Goal: Task Accomplishment & Management: Use online tool/utility

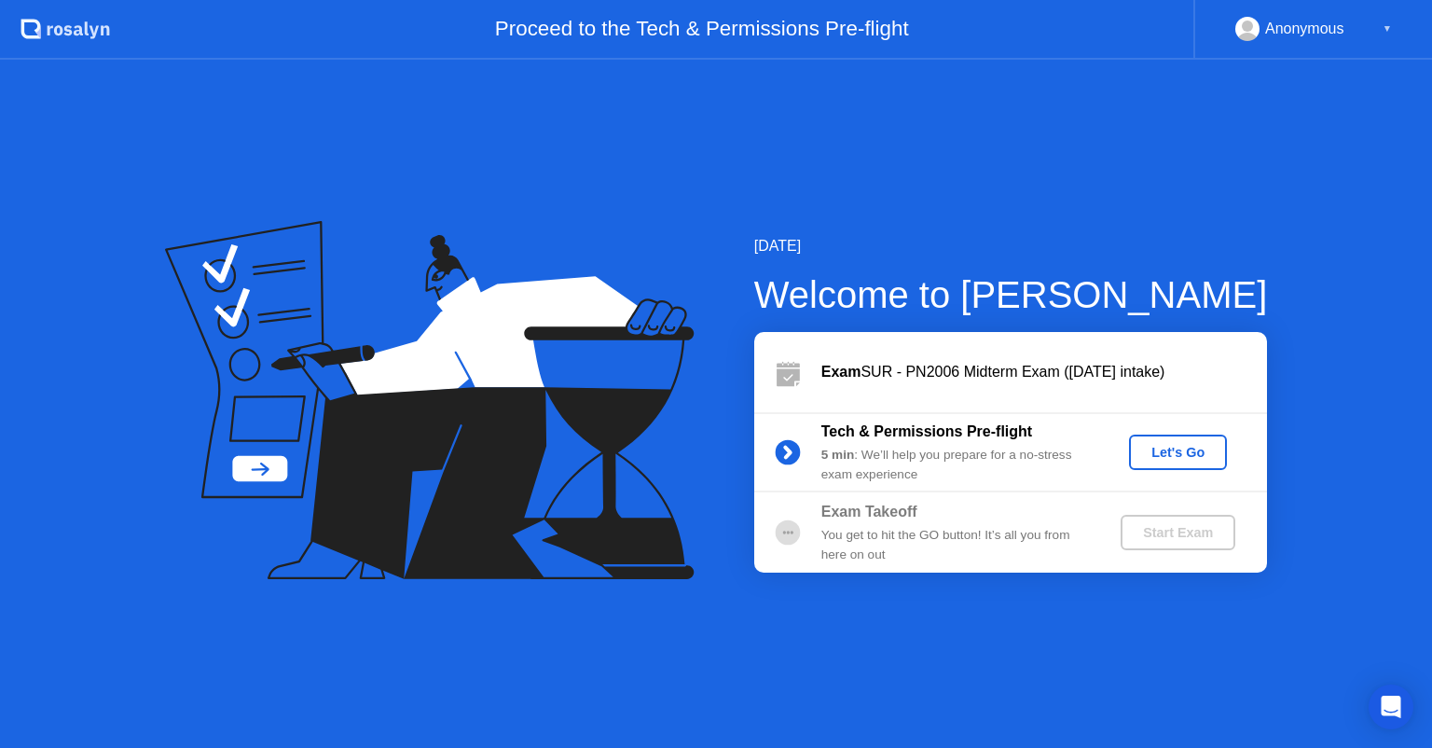
click at [1169, 455] on div "Let's Go" at bounding box center [1178, 452] width 83 height 15
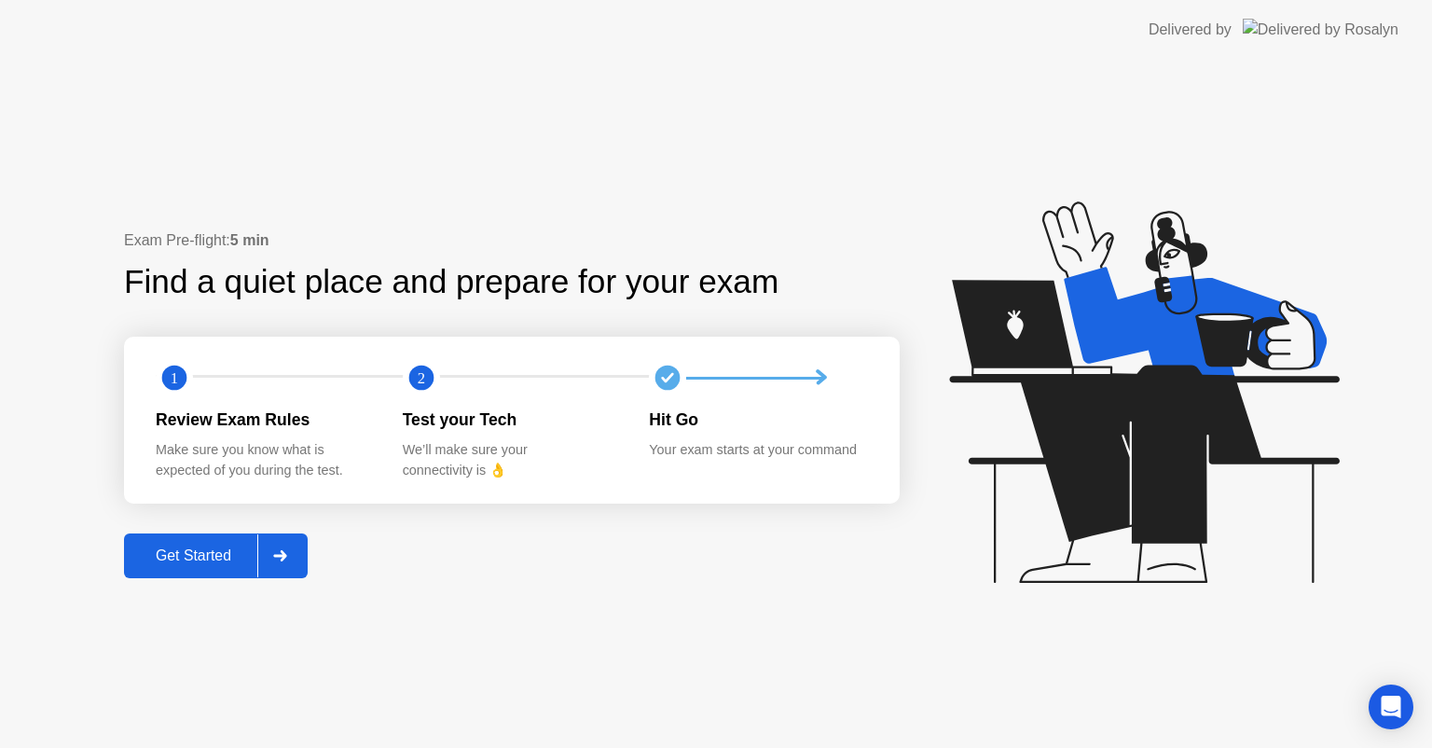
click at [785, 670] on div "Exam Pre-flight: 5 min Find a quiet place and prepare for your exam 1 2 Review …" at bounding box center [716, 404] width 1432 height 688
click at [172, 558] on div "Get Started" at bounding box center [194, 555] width 128 height 17
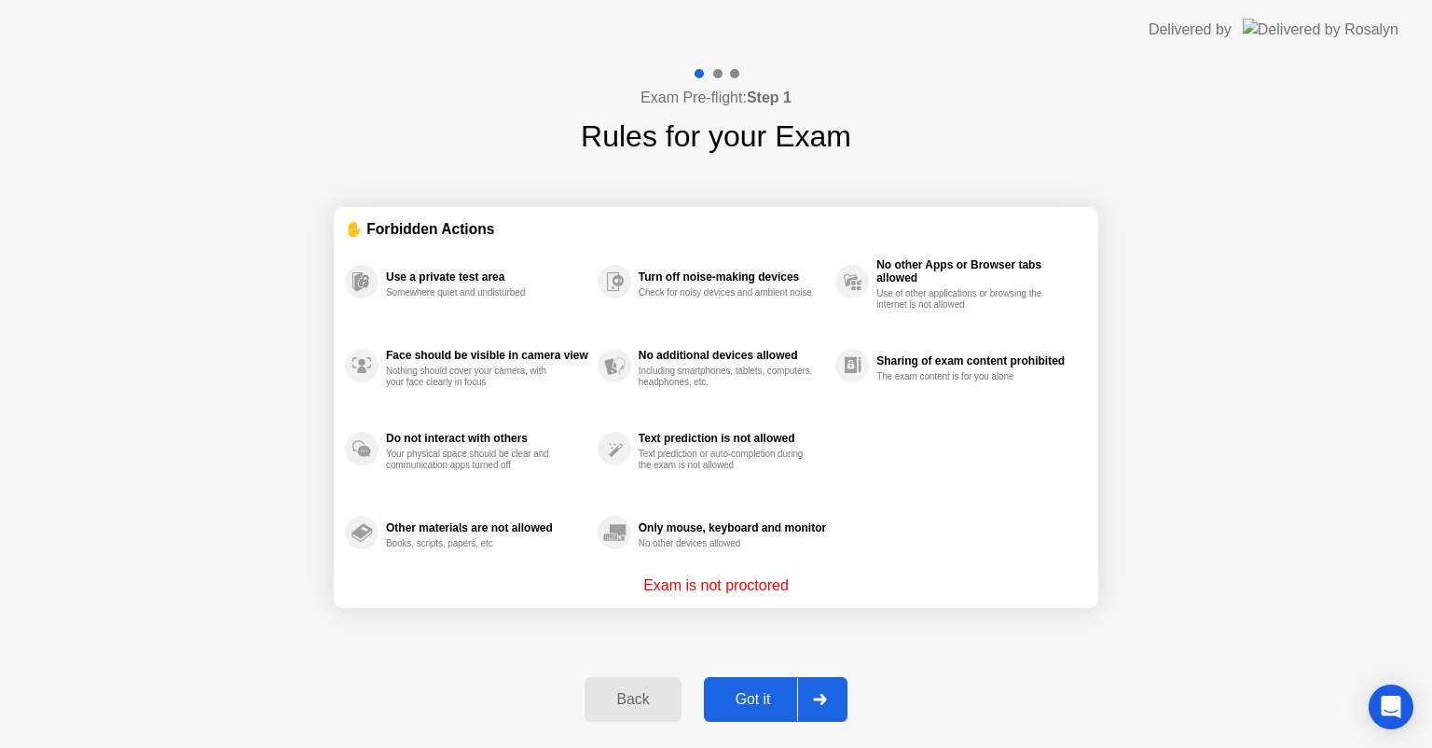
click at [760, 702] on div "Got it" at bounding box center [754, 699] width 88 height 17
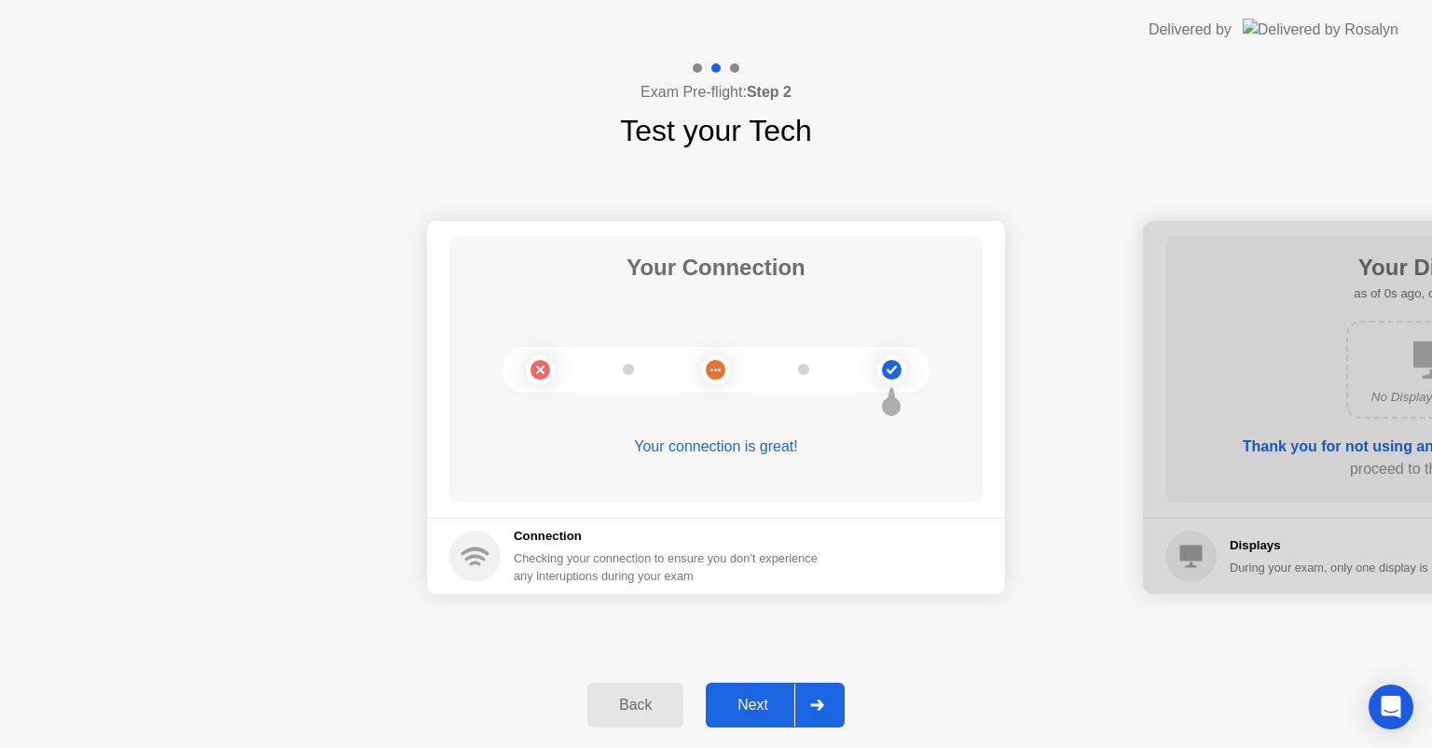
click at [760, 702] on div "Next" at bounding box center [752, 705] width 83 height 17
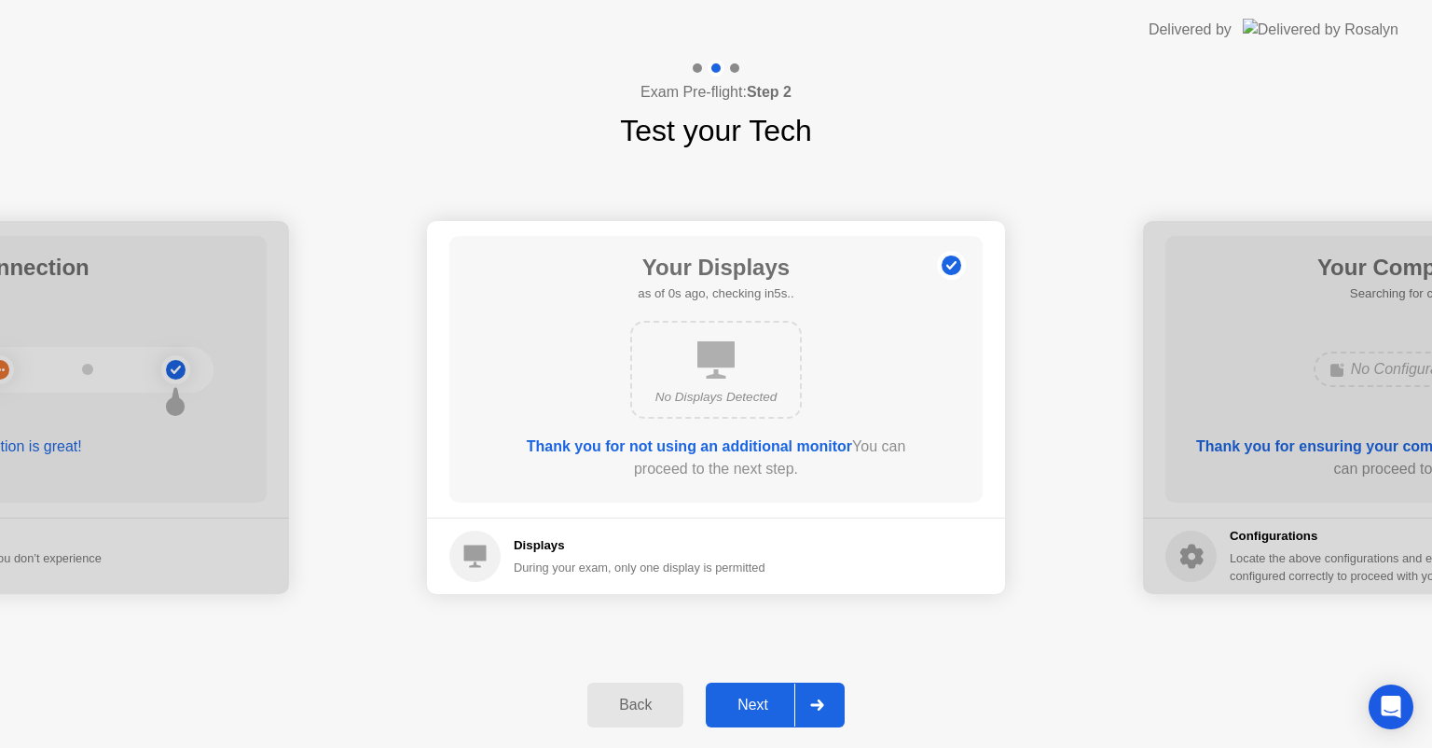
click at [760, 702] on div "Next" at bounding box center [752, 705] width 83 height 17
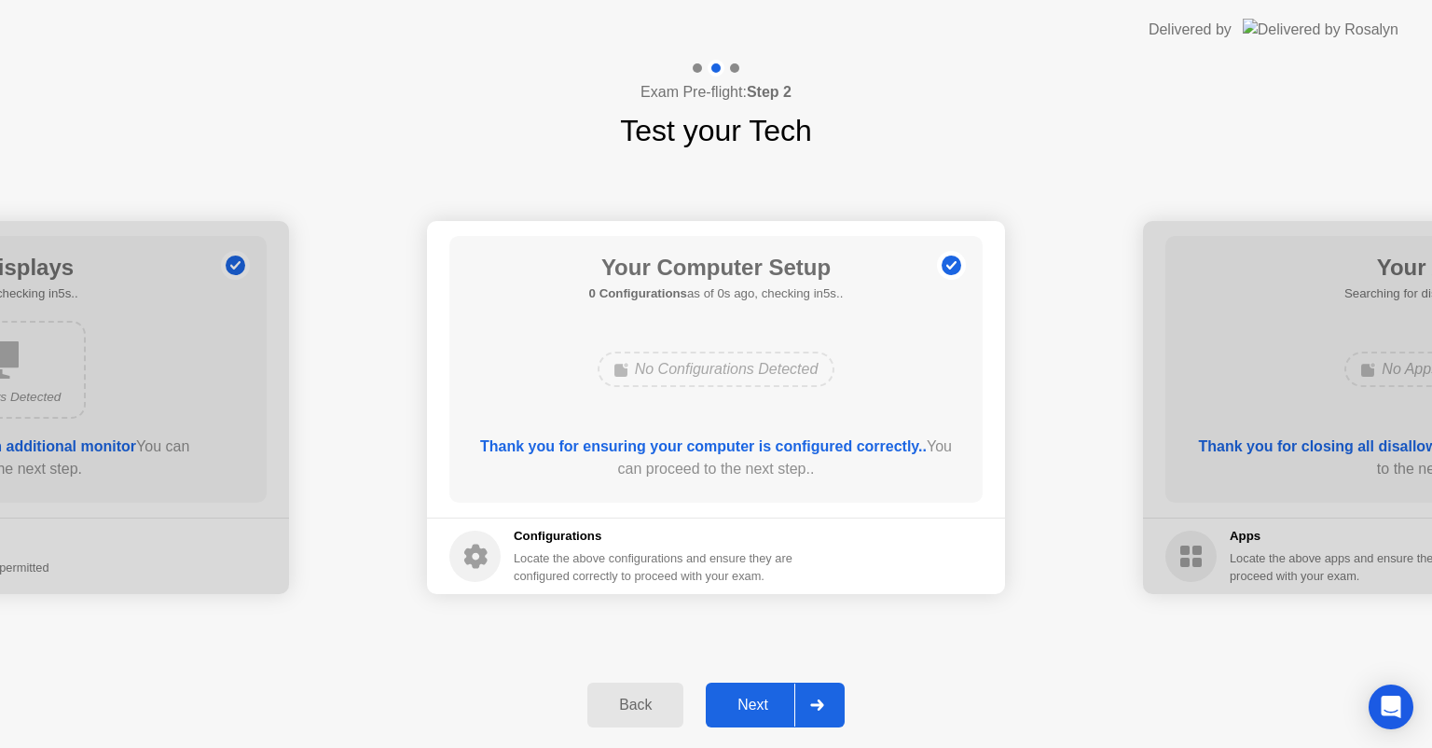
click at [763, 702] on div "Next" at bounding box center [752, 705] width 83 height 17
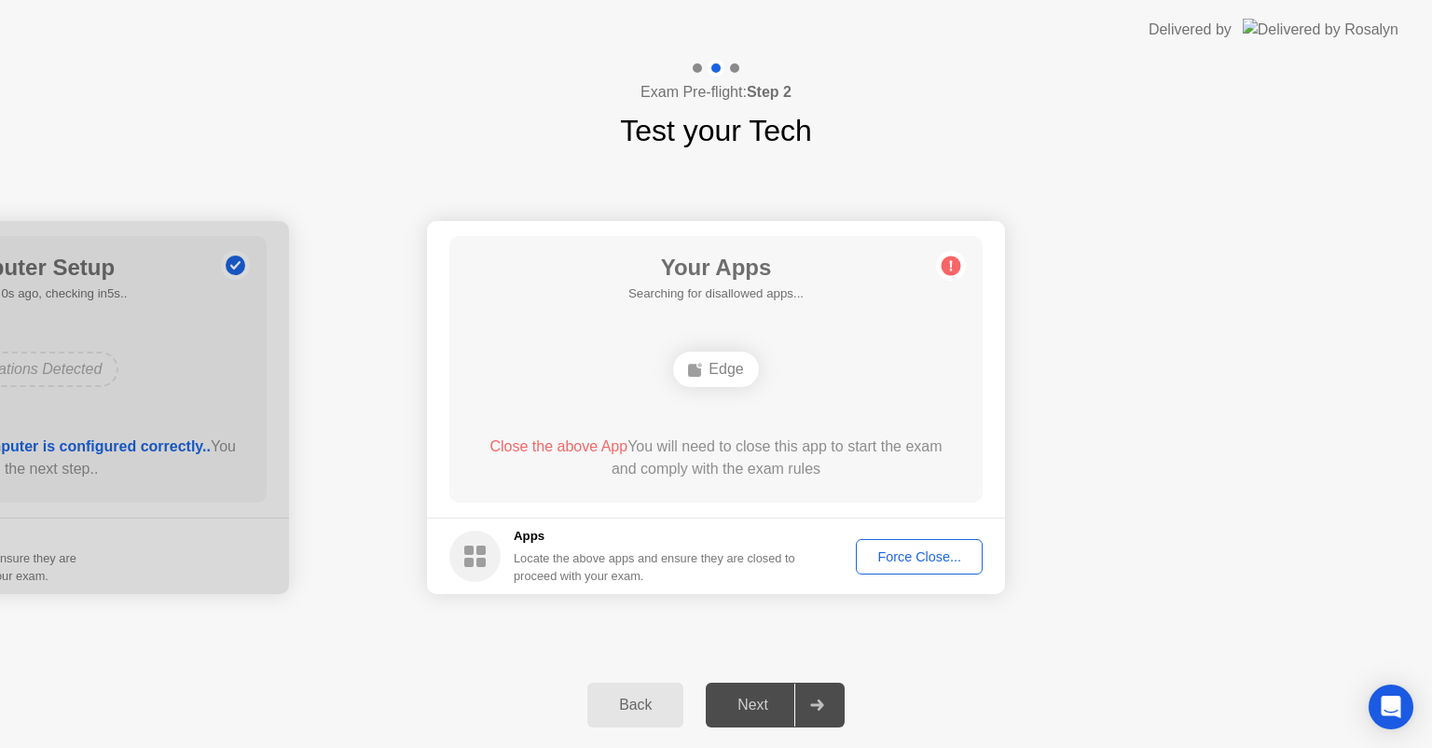
click at [902, 552] on div "Force Close..." at bounding box center [920, 556] width 114 height 15
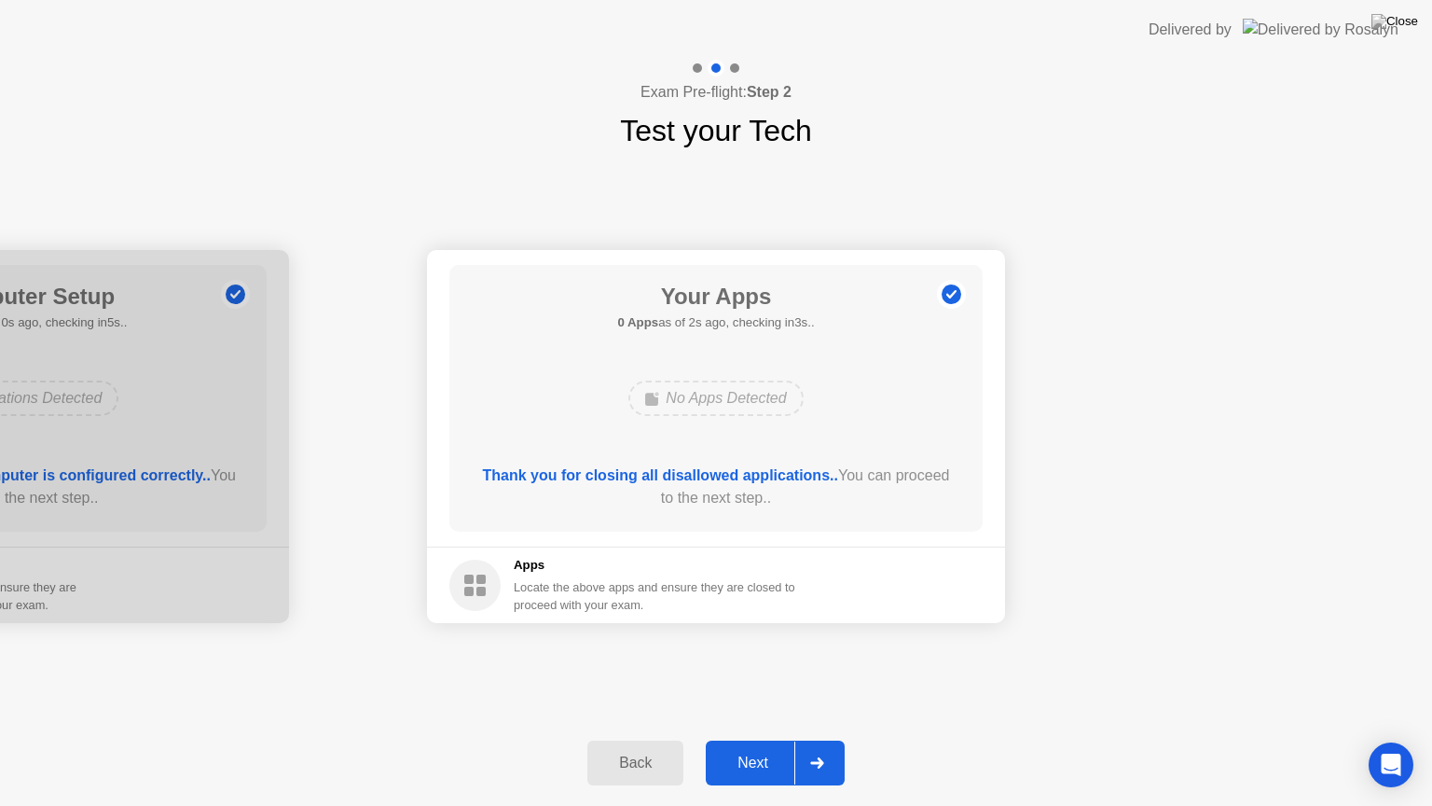
click at [776, 747] on button "Next" at bounding box center [775, 762] width 139 height 45
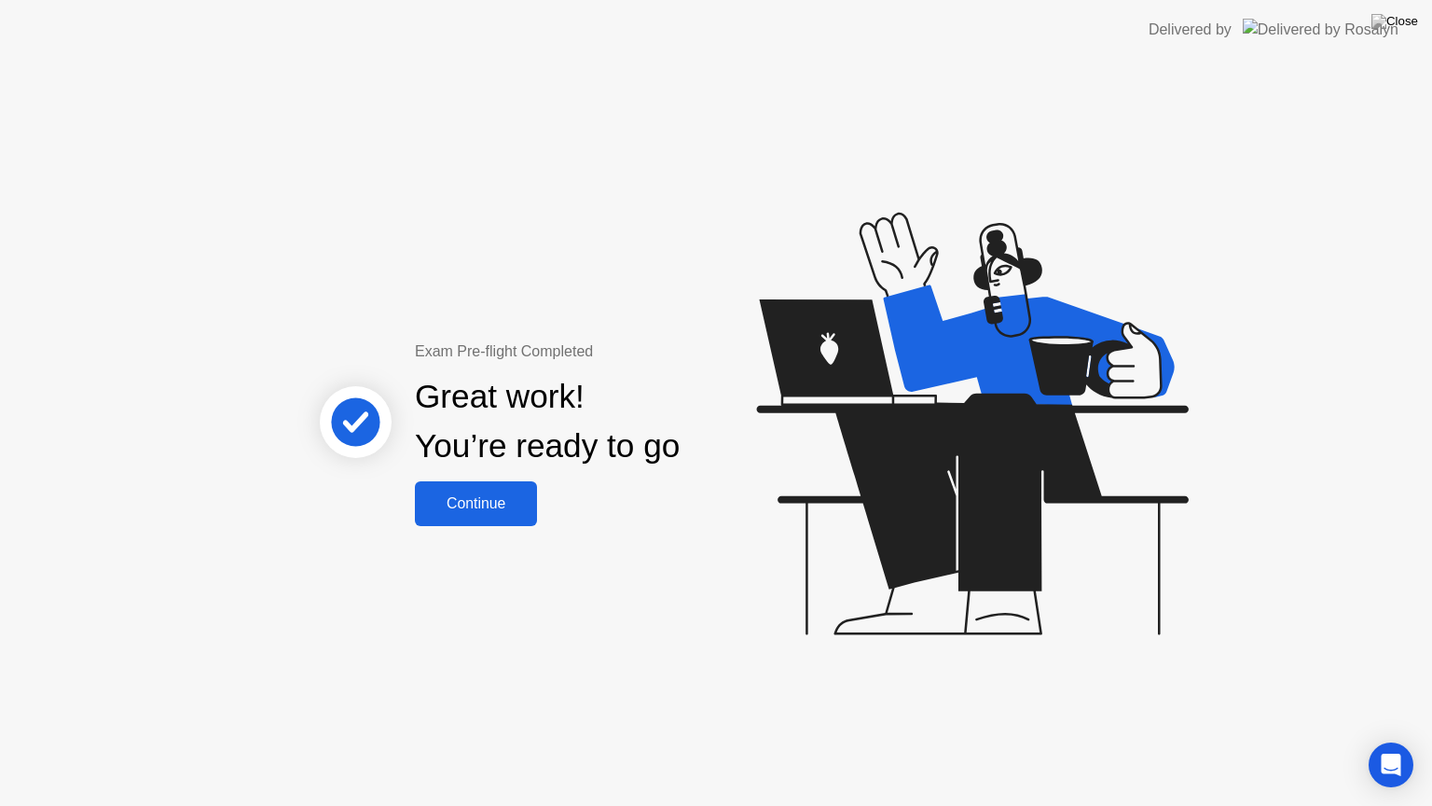
click at [511, 510] on div "Continue" at bounding box center [476, 503] width 111 height 17
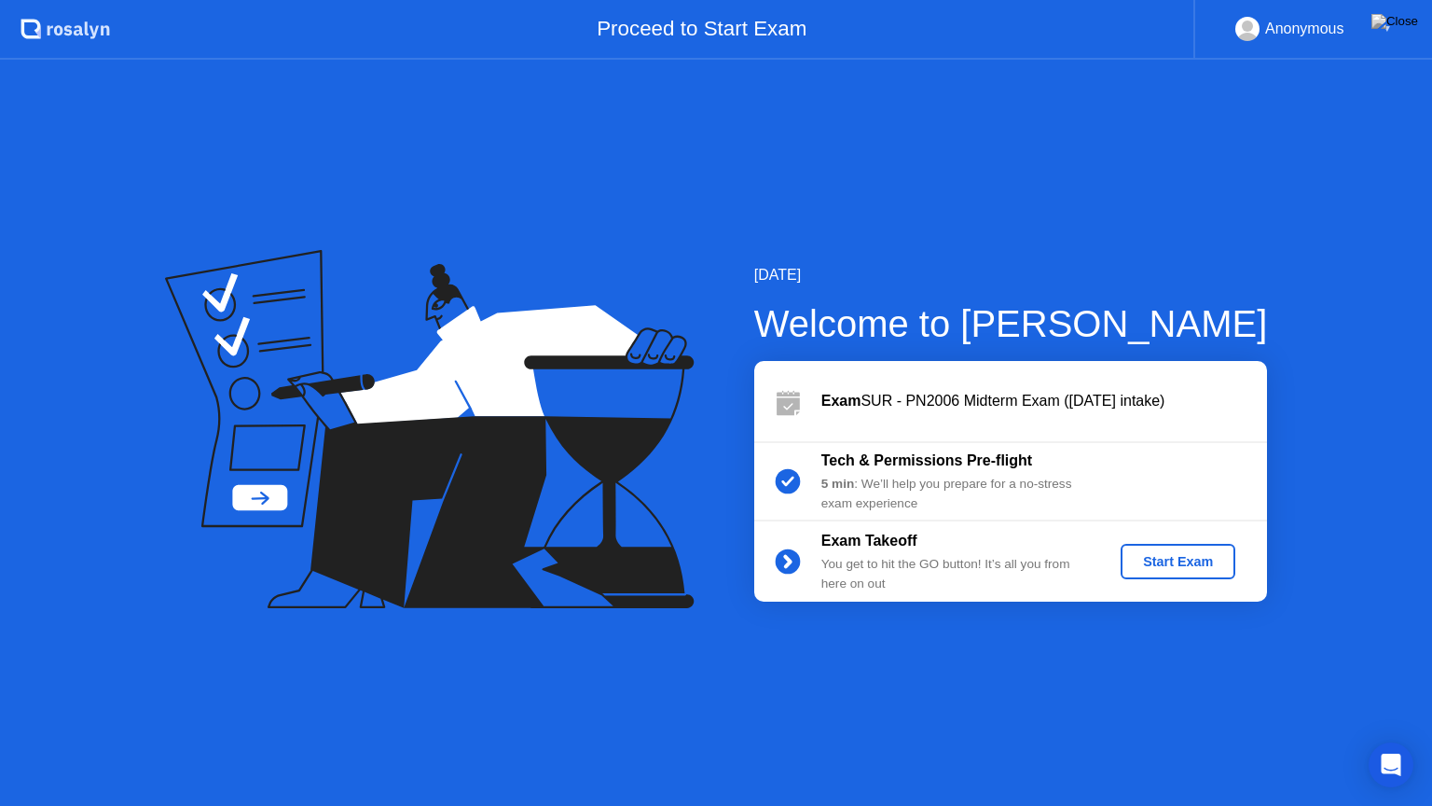
click at [1199, 574] on button "Start Exam" at bounding box center [1178, 561] width 115 height 35
